Goal: Task Accomplishment & Management: Manage account settings

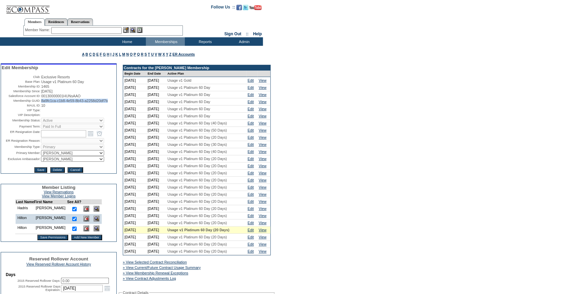
drag, startPoint x: 66, startPoint y: 108, endPoint x: 40, endPoint y: 104, distance: 27.2
click at [41, 103] on td "8a9fc1ca-c1b8-4e59-8b43-a2258d20df7b" at bounding box center [78, 101] width 75 height 4
copy span "8a9fc1ca-c1b8-4e59-8b43-a2258d20df7b"
click at [66, 112] on td at bounding box center [78, 110] width 75 height 4
drag, startPoint x: 68, startPoint y: 105, endPoint x: 39, endPoint y: 102, distance: 29.7
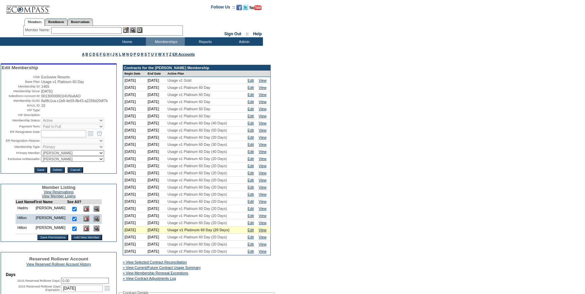
click at [39, 102] on tr "Membership GUID: 8a9fc1ca-c1b8-4e59-8b43-a2258d20df7b" at bounding box center [59, 101] width 114 height 4
copy tr "8a9fc1ca-c1b8-4e59-8b43-a2258d20df7b"
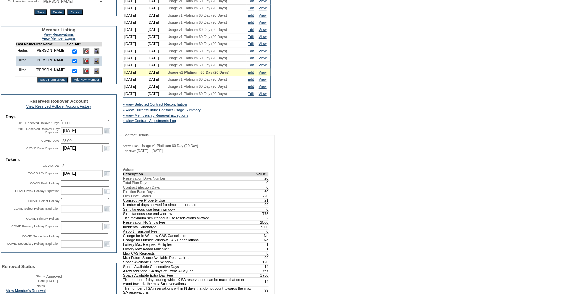
scroll to position [185, 0]
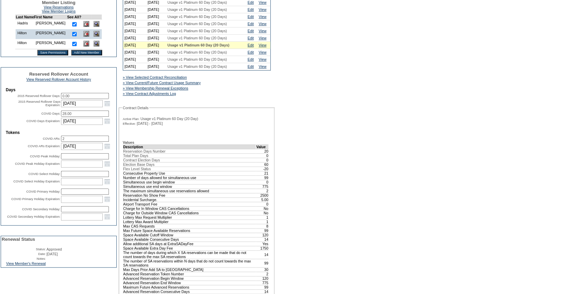
drag, startPoint x: 43, startPoint y: 279, endPoint x: 88, endPoint y: 255, distance: 51.3
click at [43, 266] on link "View Member's Renewal" at bounding box center [26, 263] width 40 height 4
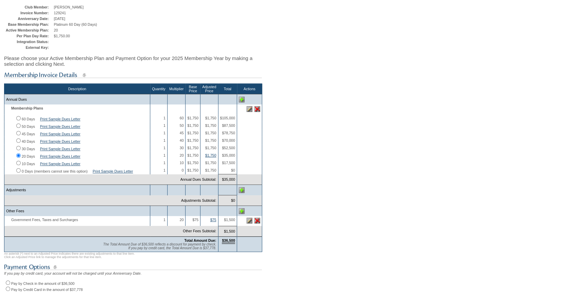
scroll to position [123, 0]
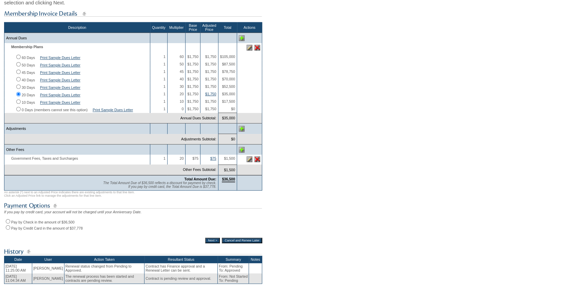
click at [7, 230] on input "Pay by Credit Card in the amount of $37,778" at bounding box center [8, 227] width 4 height 4
radio input "true"
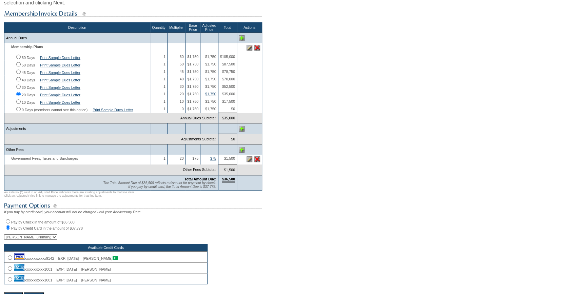
click at [8, 223] on input "Pay by Check in the amount of $36,500" at bounding box center [8, 221] width 4 height 4
radio input "true"
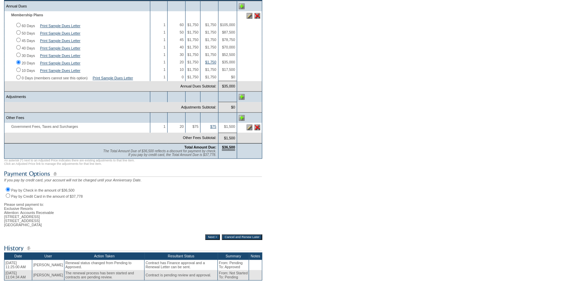
scroll to position [208, 0]
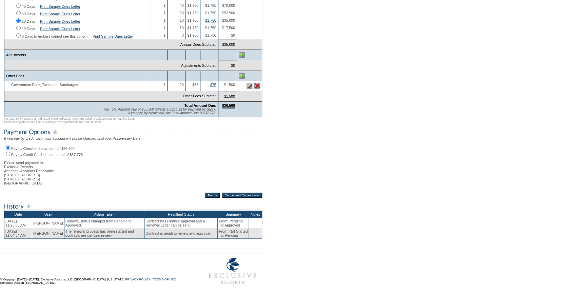
click at [208, 193] on input "Next >" at bounding box center [212, 195] width 15 height 5
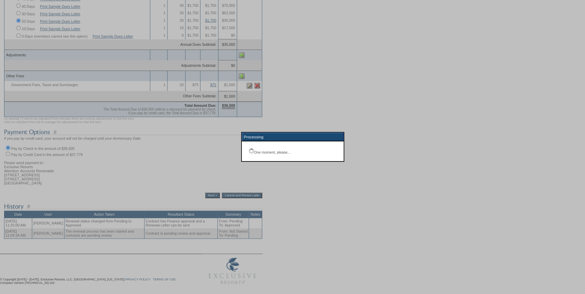
scroll to position [48, 0]
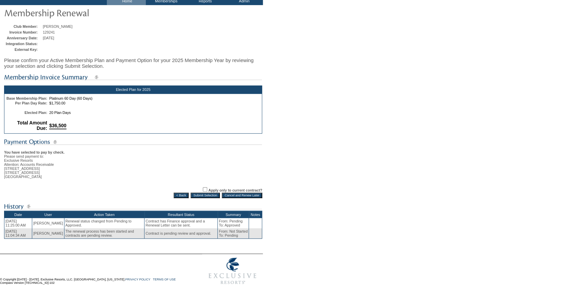
click at [203, 193] on input "Submit Selection" at bounding box center [205, 195] width 29 height 5
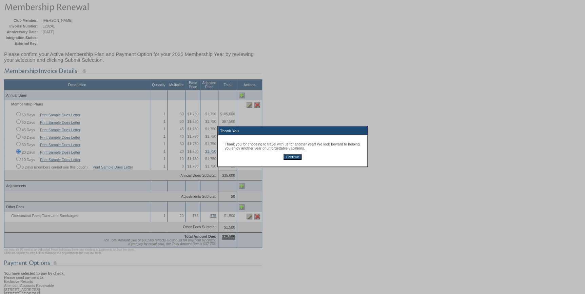
click at [290, 157] on input "Continue" at bounding box center [293, 156] width 18 height 5
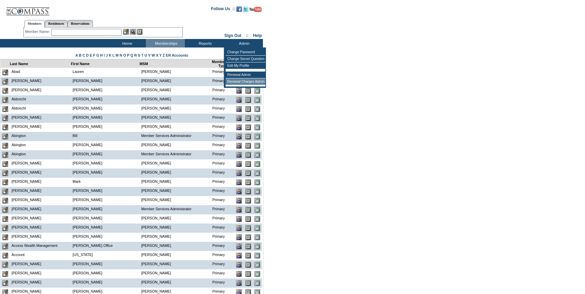
click at [246, 74] on td "Renewal Admin" at bounding box center [246, 75] width 40 height 7
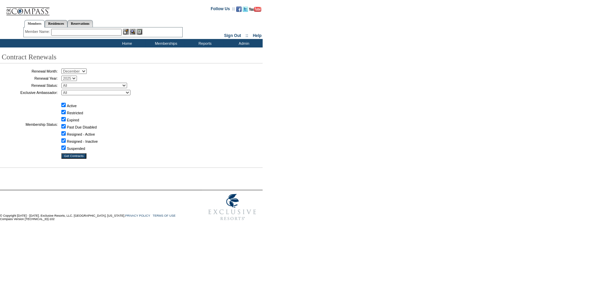
click at [69, 70] on select "January February March April May June July August September October November De…" at bounding box center [73, 71] width 25 height 5
select select "10"
click at [64, 69] on select "January February March April May June July August September October November De…" at bounding box center [73, 71] width 25 height 5
click at [92, 83] on select "All Not Started Pending Approved Election Made Election Changed No Response Man…" at bounding box center [94, 85] width 66 height 5
select select "5"
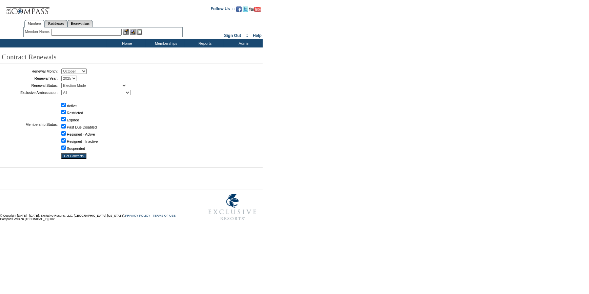
click at [64, 83] on select "All Not Started Pending Approved Election Made Election Changed No Response Man…" at bounding box center [94, 85] width 66 height 5
click at [72, 157] on input "Get Contracts" at bounding box center [73, 155] width 25 height 5
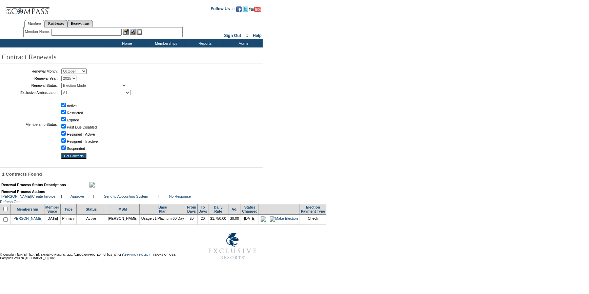
click at [7, 211] on input "checkbox" at bounding box center [5, 209] width 4 height 4
checkbox input "true"
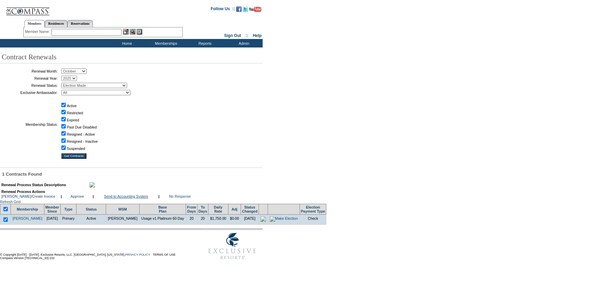
click at [134, 198] on link "Send to Accounting System" at bounding box center [126, 196] width 44 height 4
